Goal: Task Accomplishment & Management: Use online tool/utility

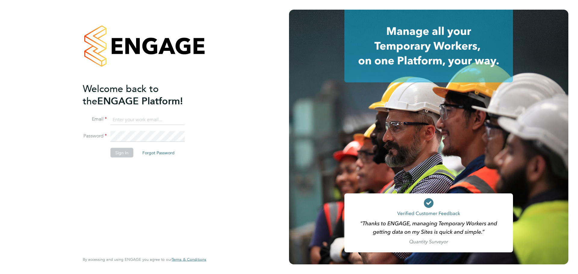
type input "chyrie.anderson@uk.g4s.com"
click at [124, 151] on button "Sign In" at bounding box center [122, 153] width 23 height 10
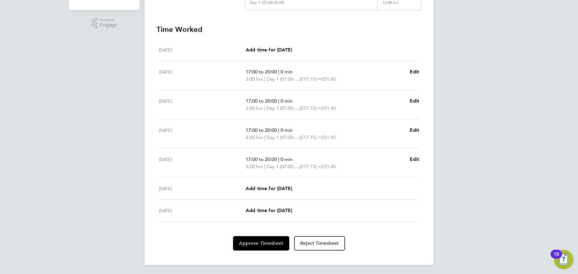
scroll to position [154, 0]
click at [266, 242] on span "Approve Timesheet" at bounding box center [261, 243] width 44 height 6
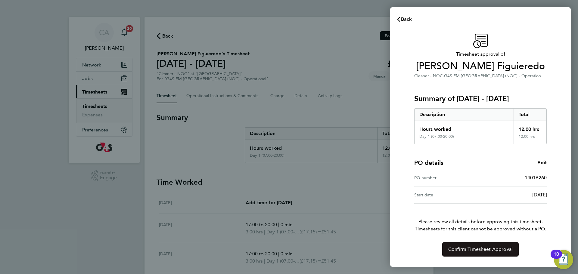
click at [480, 250] on span "Confirm Timesheet Approval" at bounding box center [480, 250] width 64 height 6
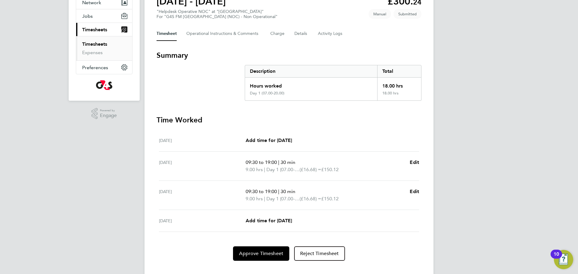
scroll to position [71, 0]
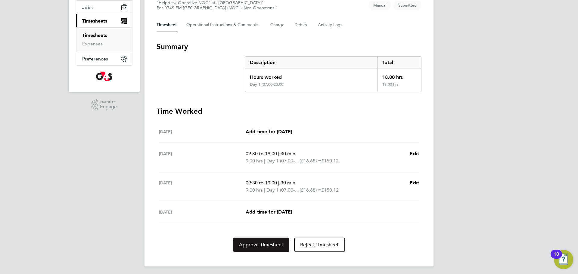
click at [266, 249] on button "Approve Timesheet" at bounding box center [261, 245] width 56 height 14
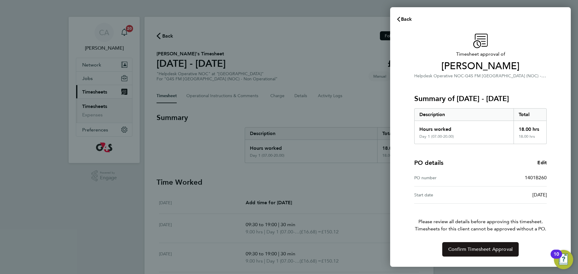
click at [471, 251] on span "Confirm Timesheet Approval" at bounding box center [480, 250] width 64 height 6
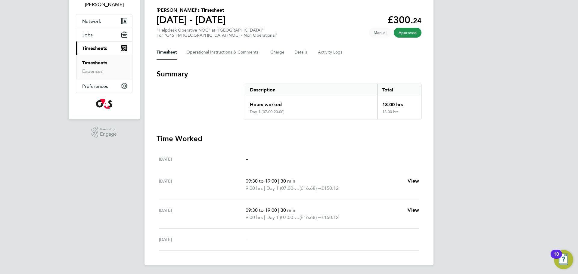
scroll to position [44, 0]
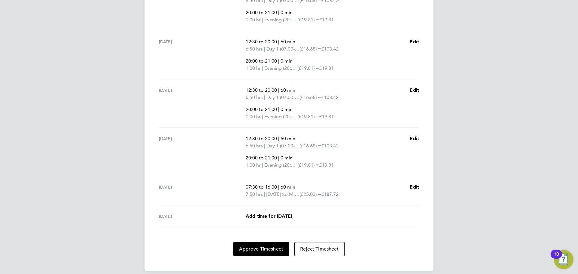
scroll to position [250, 0]
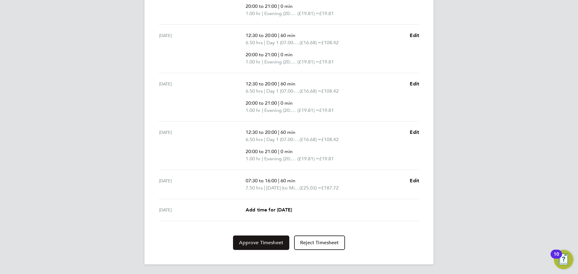
click at [269, 243] on span "Approve Timesheet" at bounding box center [261, 243] width 44 height 6
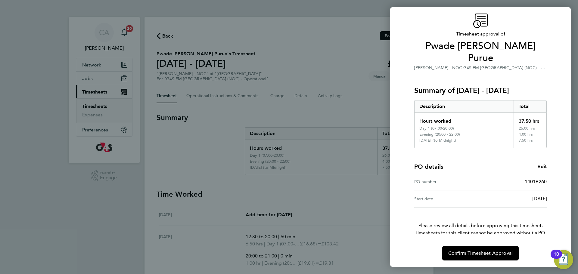
scroll to position [21, 0]
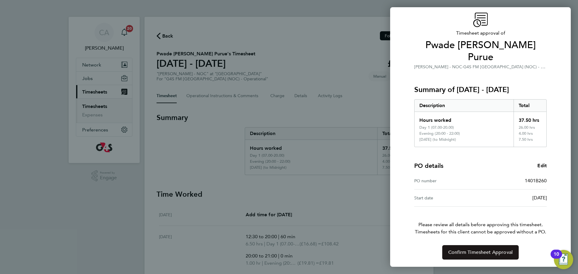
click at [501, 256] on button "Confirm Timesheet Approval" at bounding box center [480, 252] width 76 height 14
